Goal: Task Accomplishment & Management: Use online tool/utility

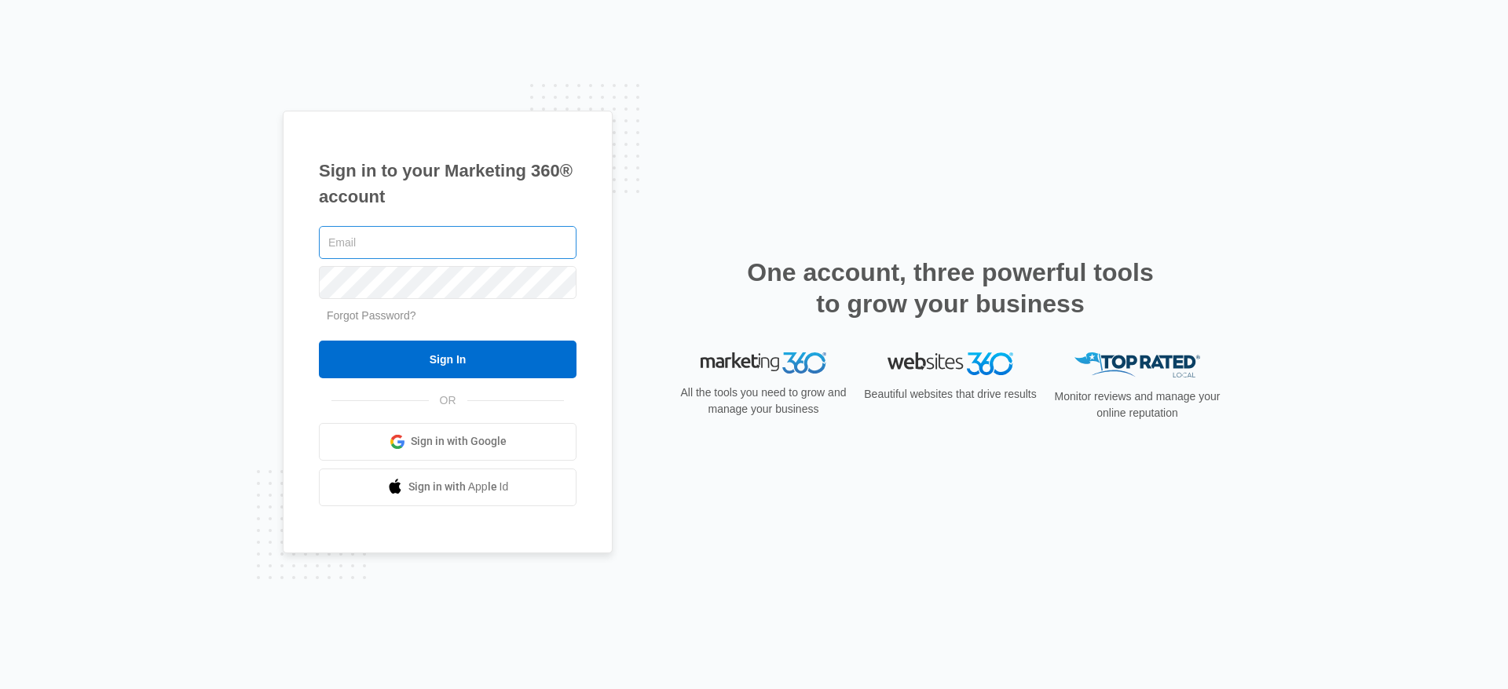
click at [428, 237] on input "text" at bounding box center [448, 242] width 258 height 33
type input "[PERSON_NAME][EMAIL_ADDRESS][PERSON_NAME][DOMAIN_NAME]"
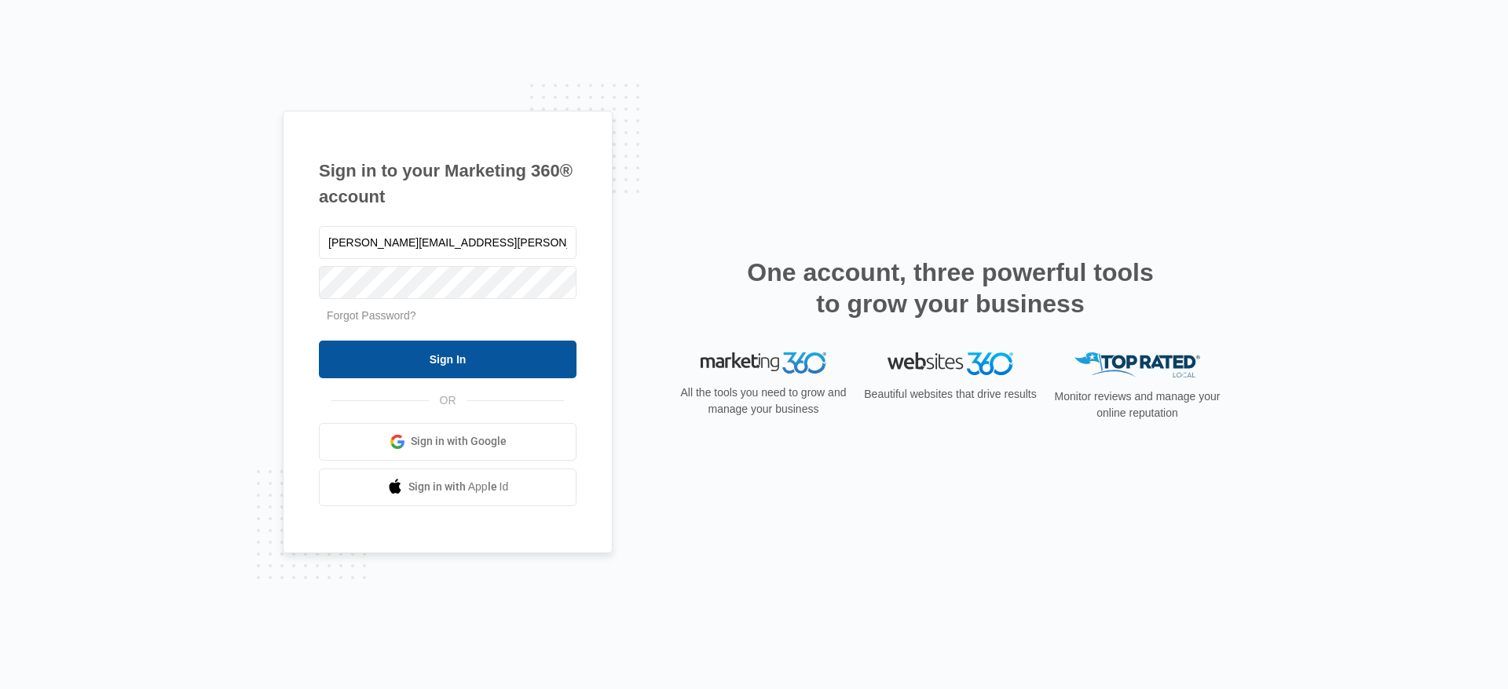
click at [460, 351] on input "Sign In" at bounding box center [448, 360] width 258 height 38
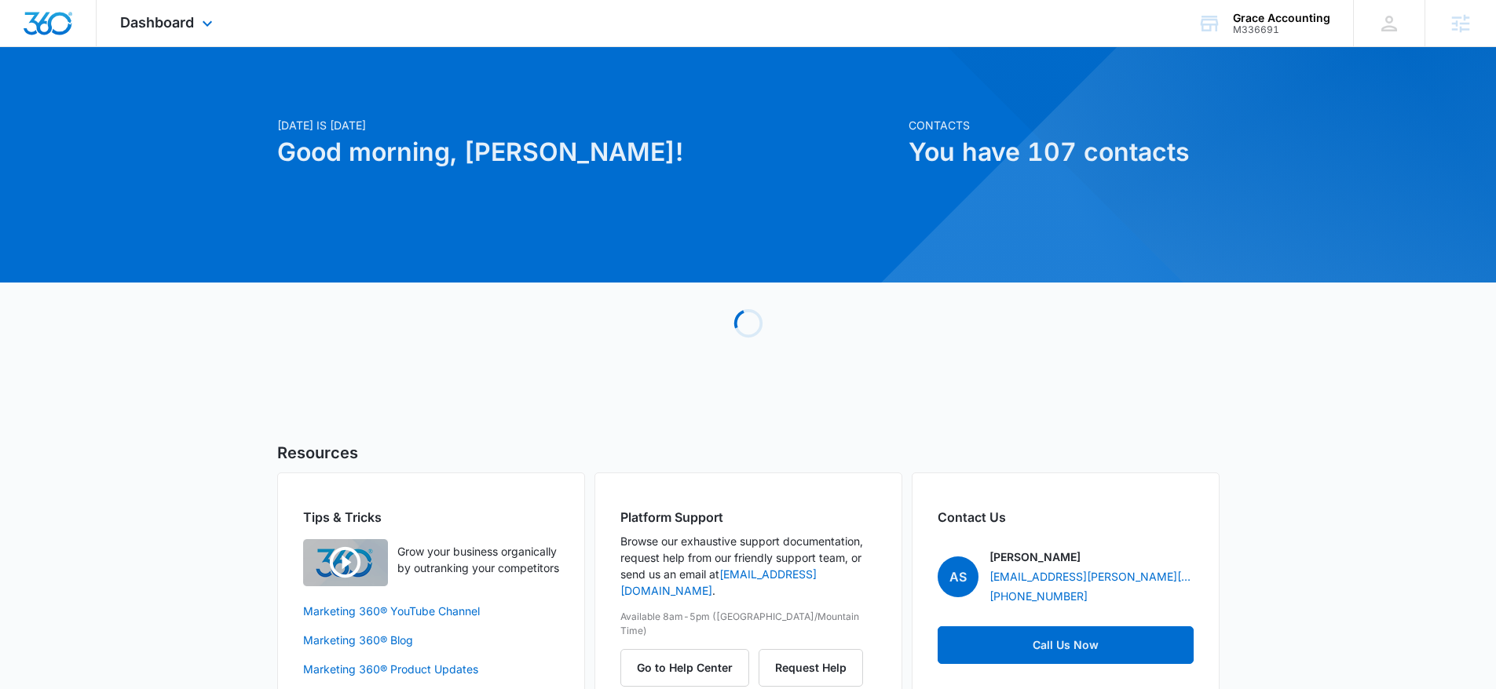
click at [191, 33] on div "Dashboard Apps Reputation Websites Forms CRM Email Social Content Ads Intellige…" at bounding box center [169, 23] width 144 height 46
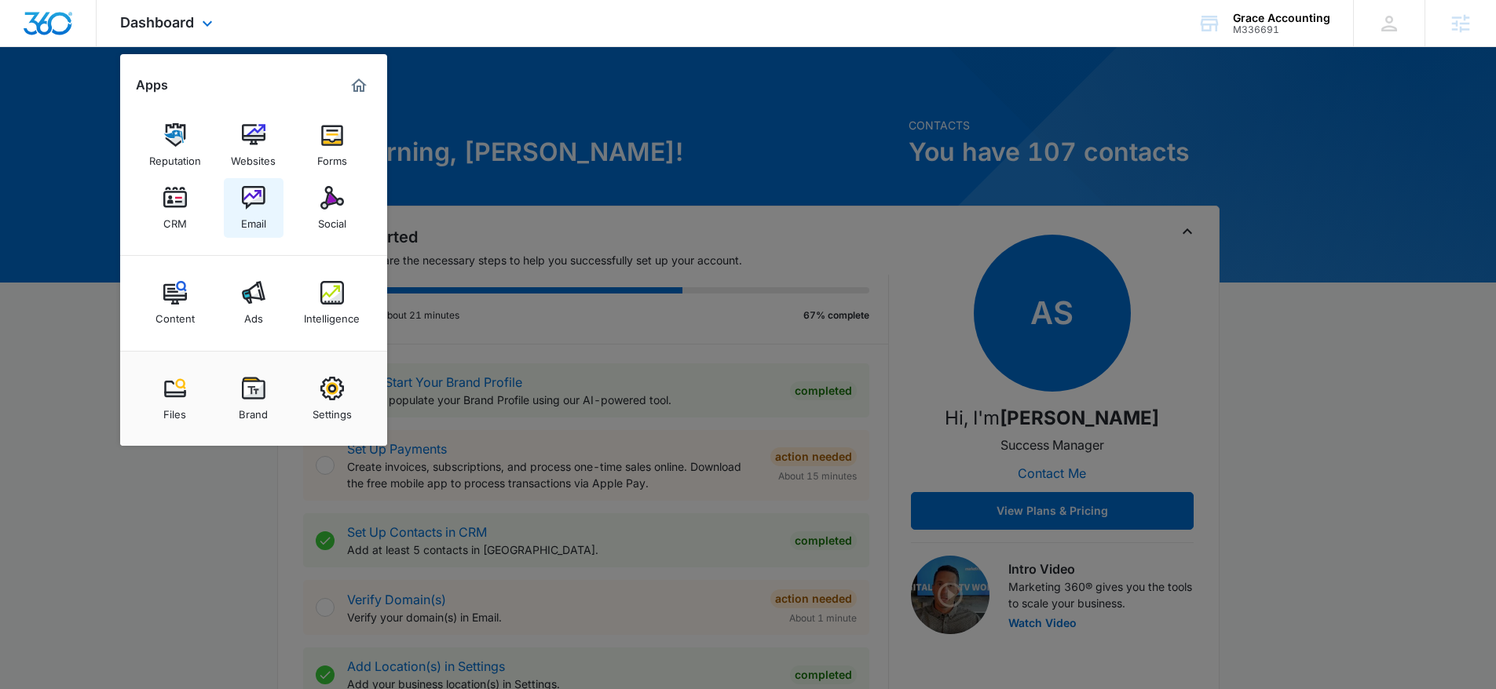
click at [254, 219] on div "Email" at bounding box center [253, 220] width 25 height 20
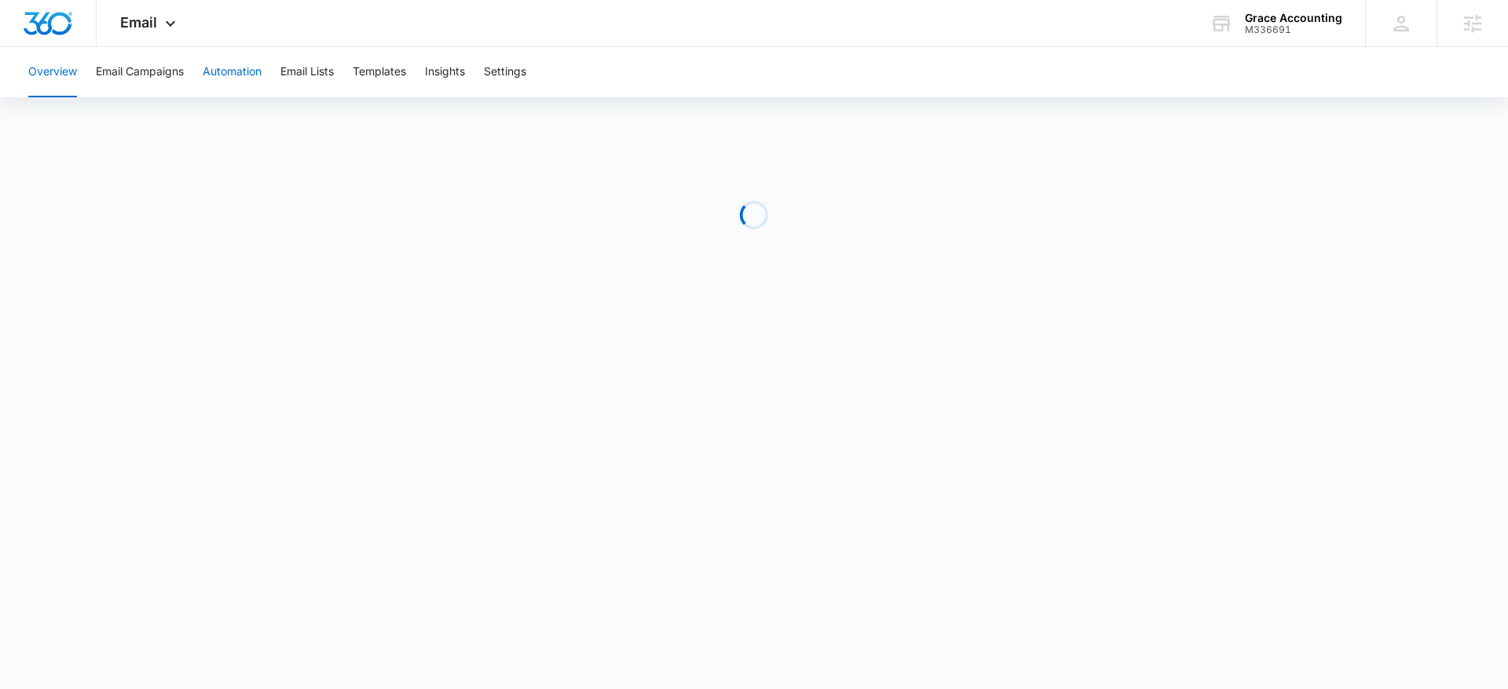
click at [261, 82] on button "Automation" at bounding box center [232, 72] width 59 height 50
